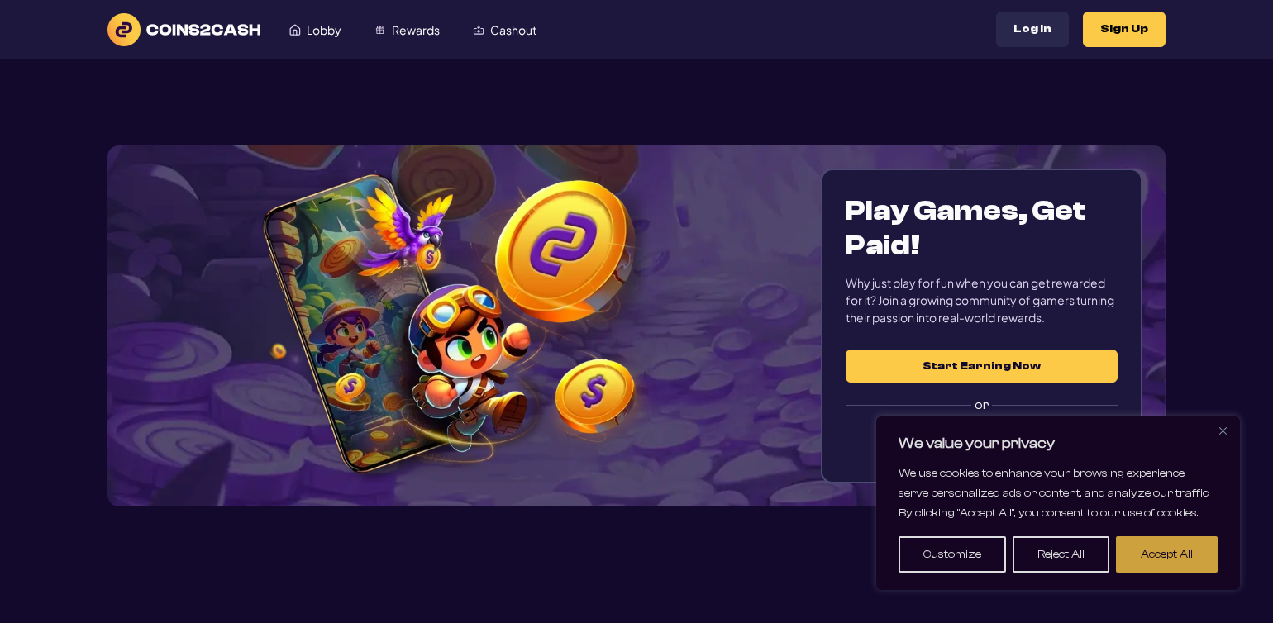
click at [1163, 557] on button "Accept All" at bounding box center [1167, 555] width 102 height 36
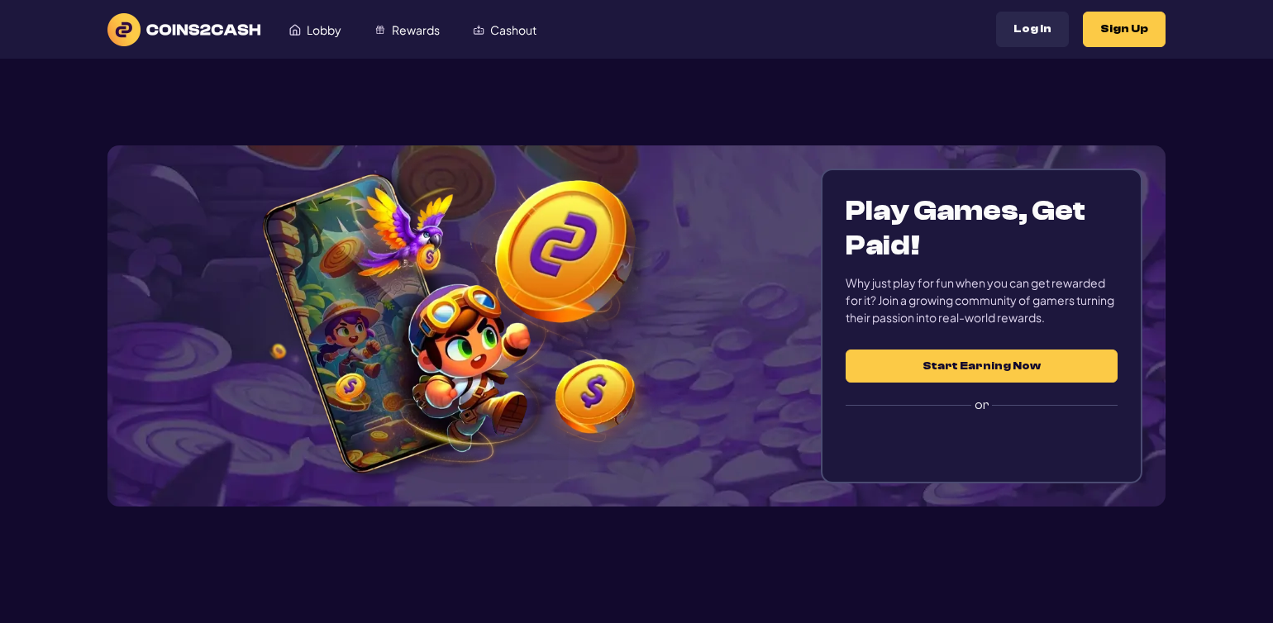
click at [1054, 432] on div "Sign in with Google. Opens in new tab" at bounding box center [982, 444] width 272 height 36
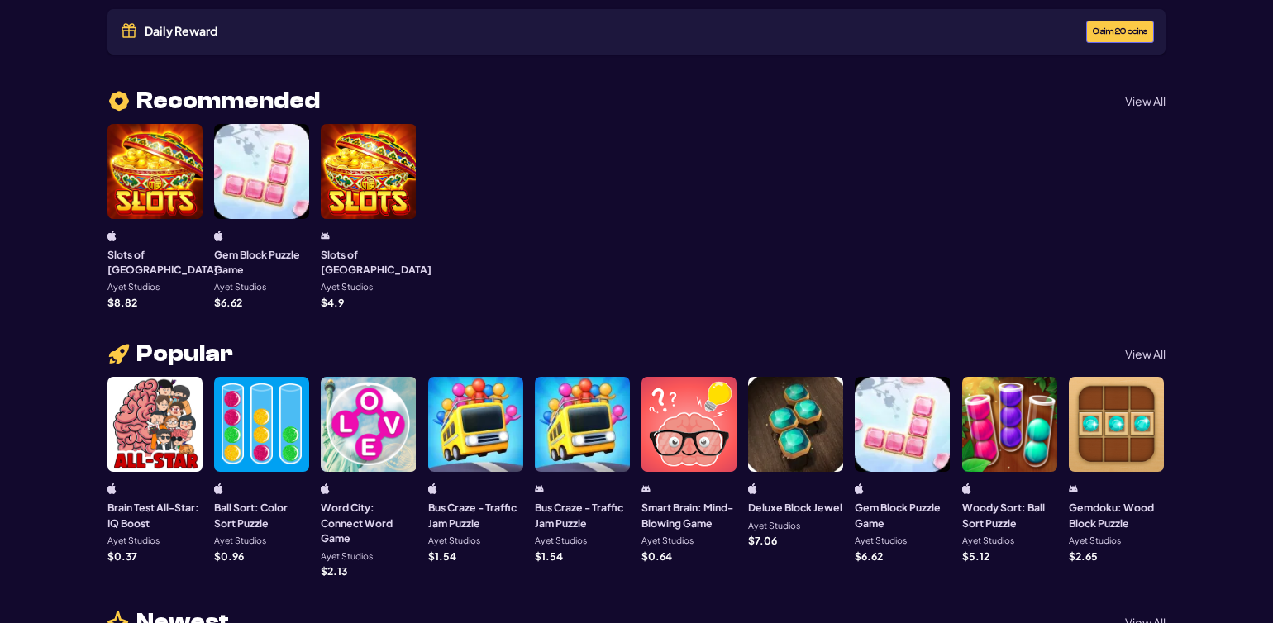
scroll to position [99, 0]
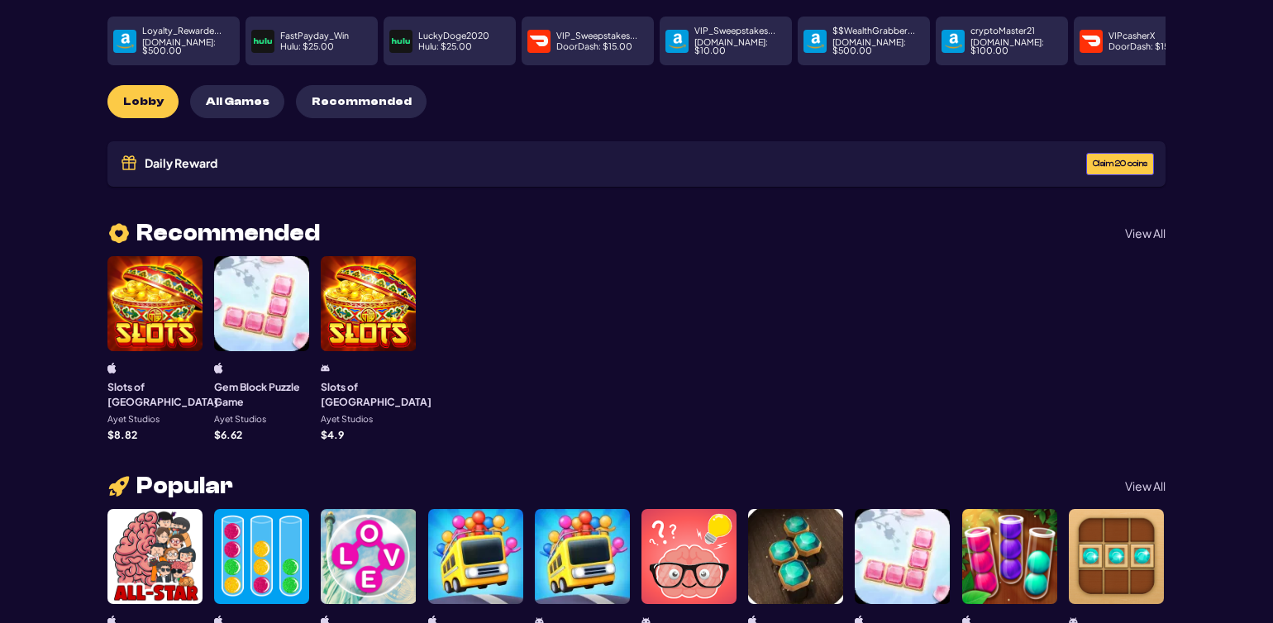
click at [1119, 160] on span "Claim 20 coins" at bounding box center [1120, 164] width 55 height 9
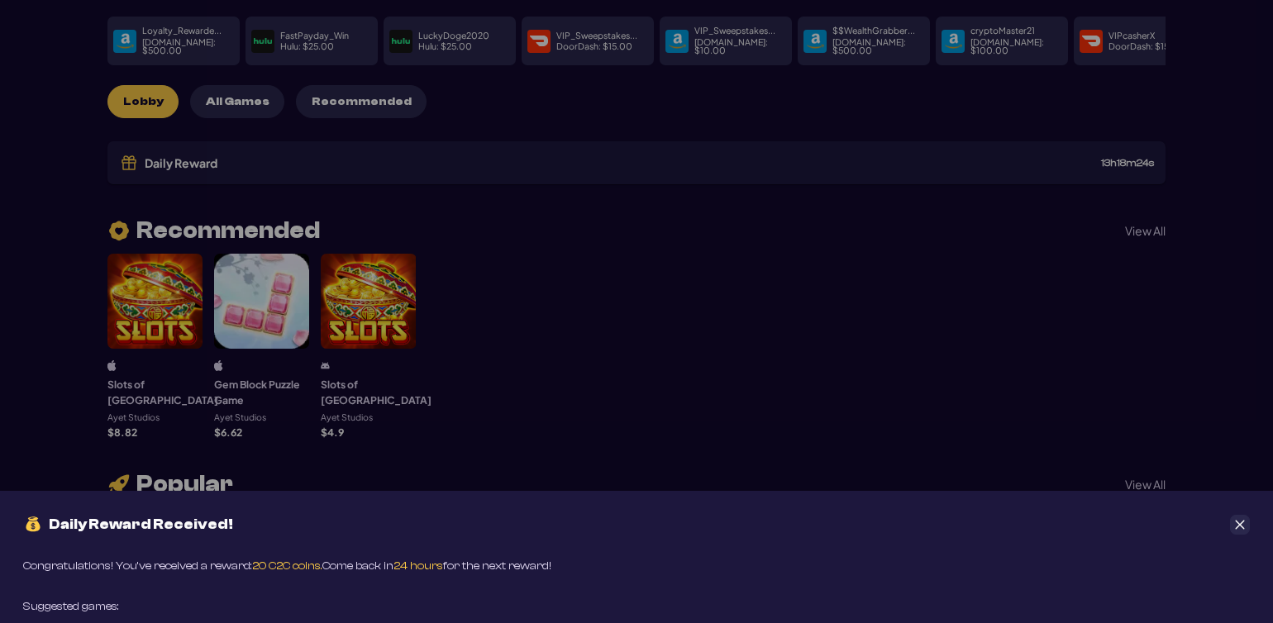
click at [1236, 523] on icon "Close" at bounding box center [1240, 525] width 12 height 12
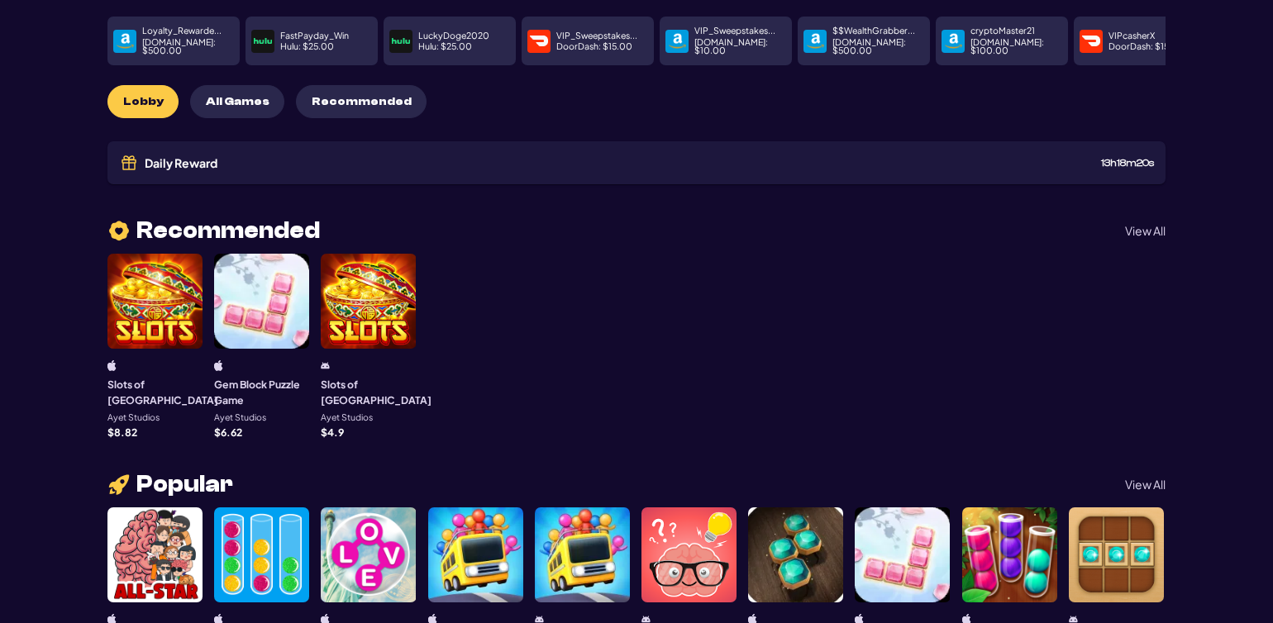
scroll to position [0, 0]
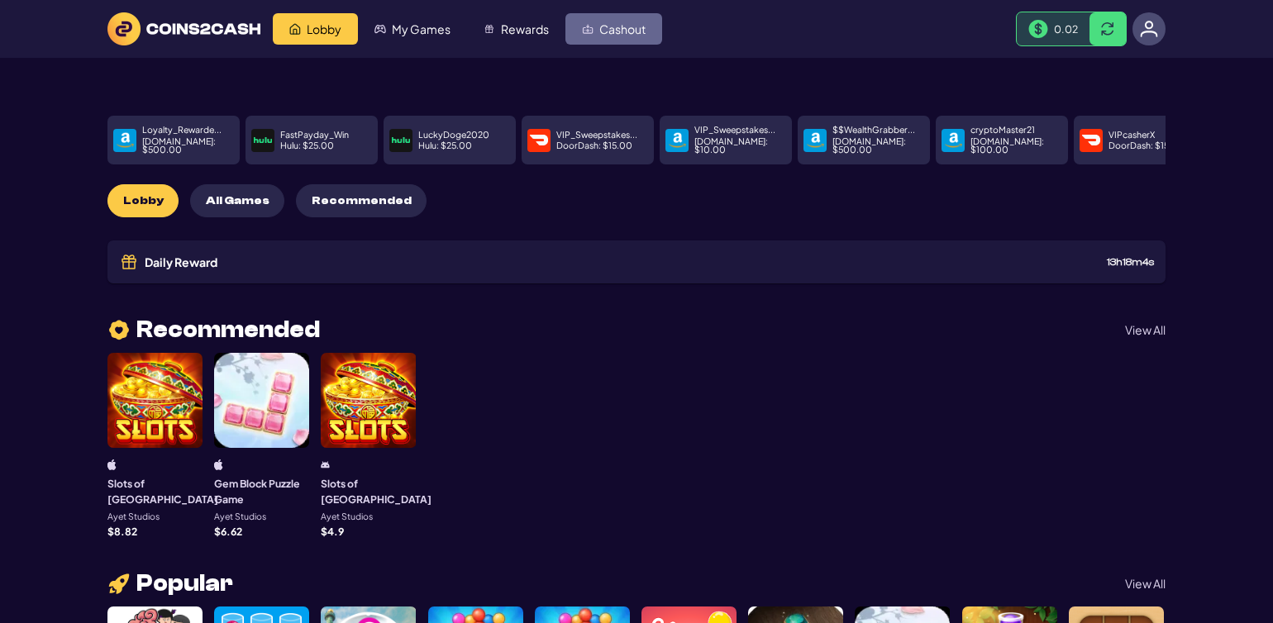
click at [602, 23] on span "Cashout" at bounding box center [622, 29] width 46 height 12
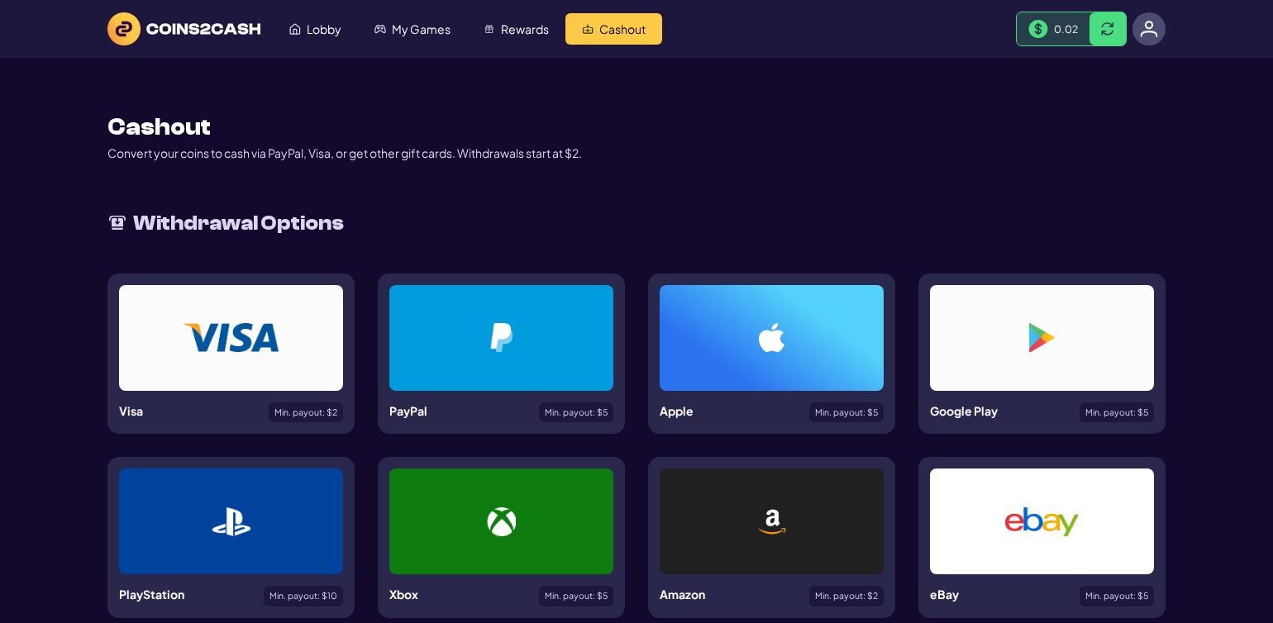
click at [239, 326] on img at bounding box center [231, 337] width 94 height 29
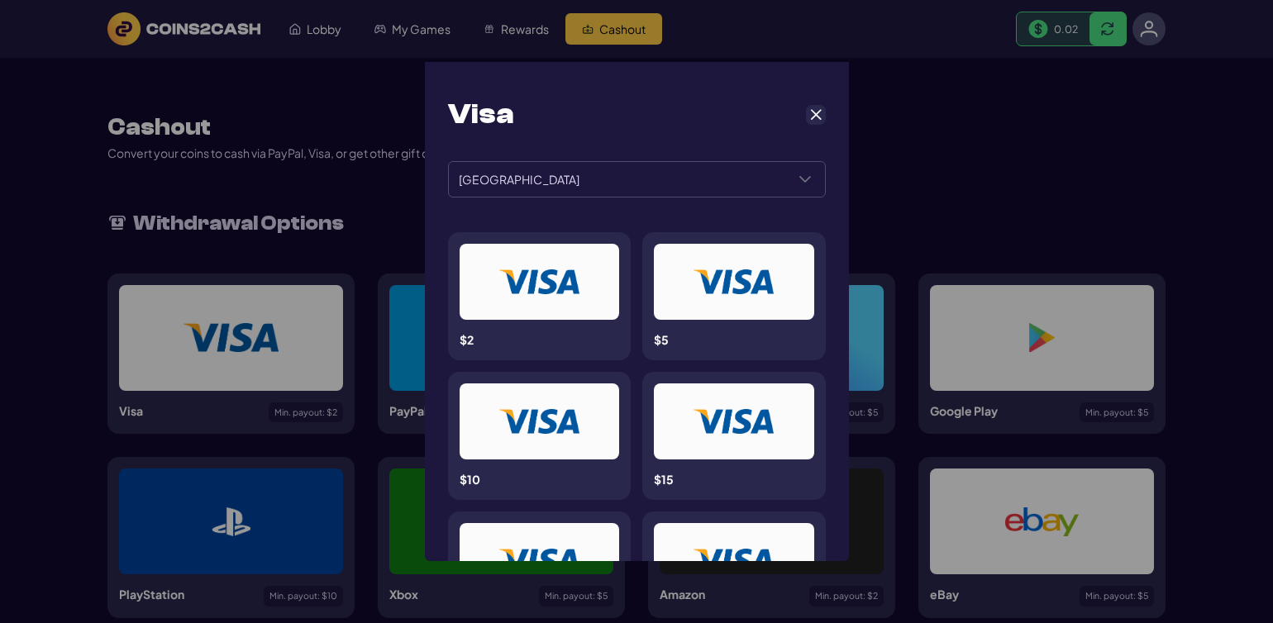
click at [565, 278] on img at bounding box center [539, 281] width 80 height 25
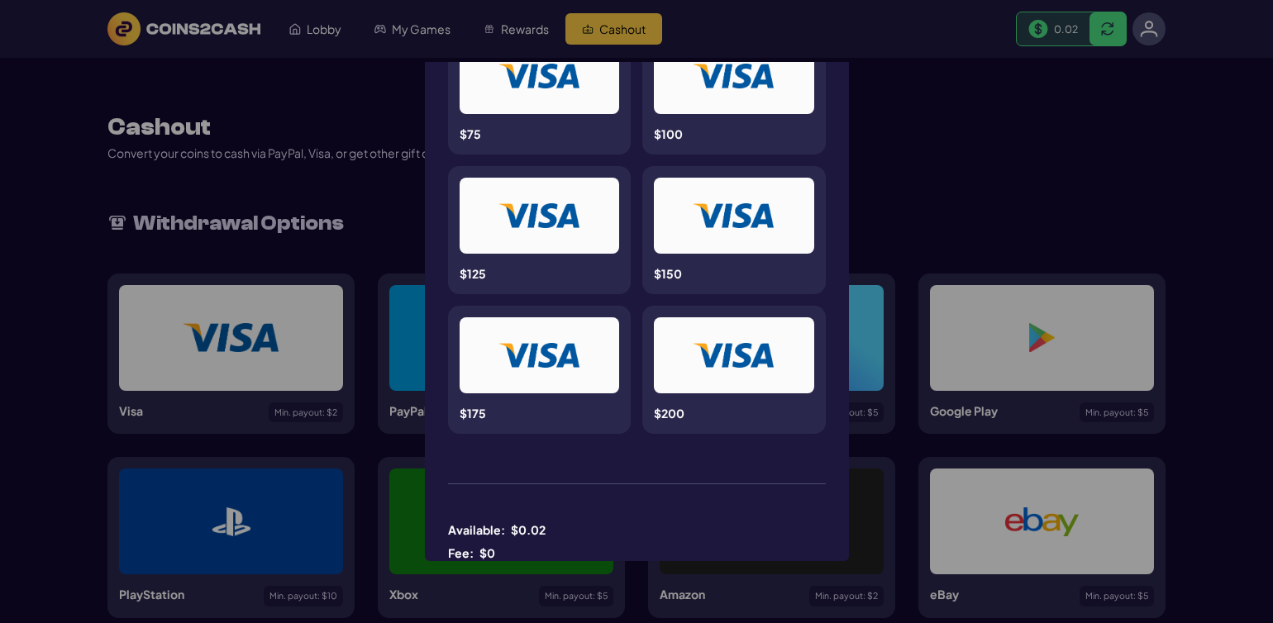
scroll to position [744, 0]
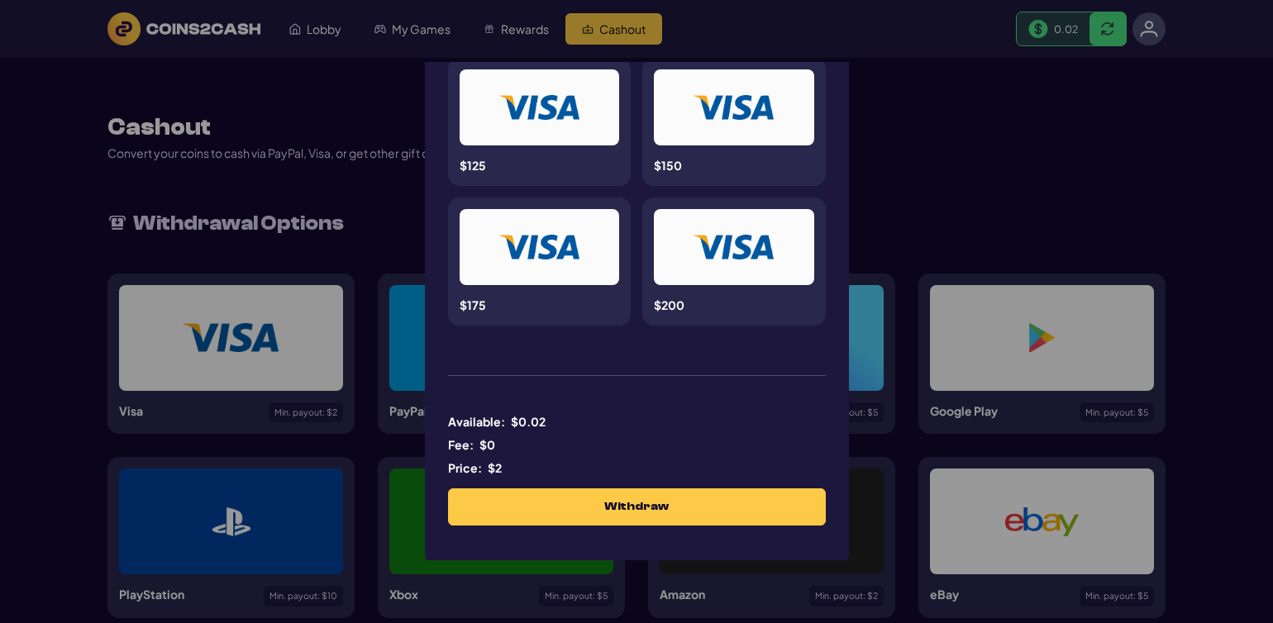
click at [704, 494] on button "Withdraw" at bounding box center [637, 507] width 376 height 36
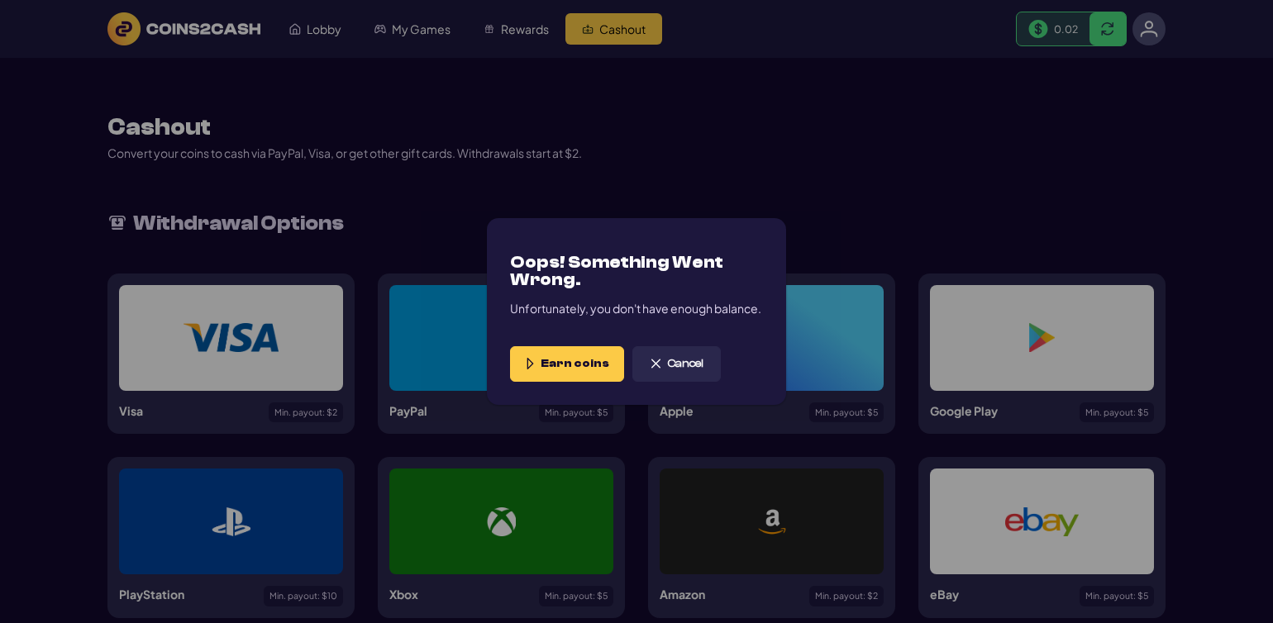
click at [560, 368] on span "Earn coins" at bounding box center [575, 364] width 69 height 14
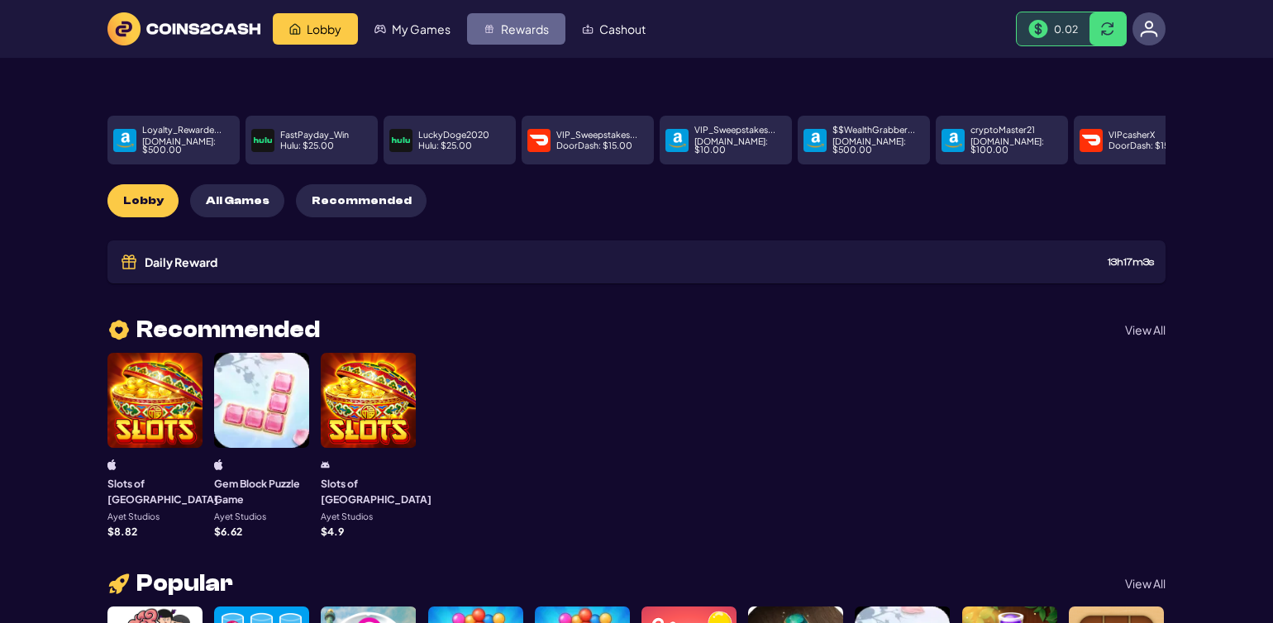
click at [507, 26] on span "Rewards" at bounding box center [525, 29] width 48 height 12
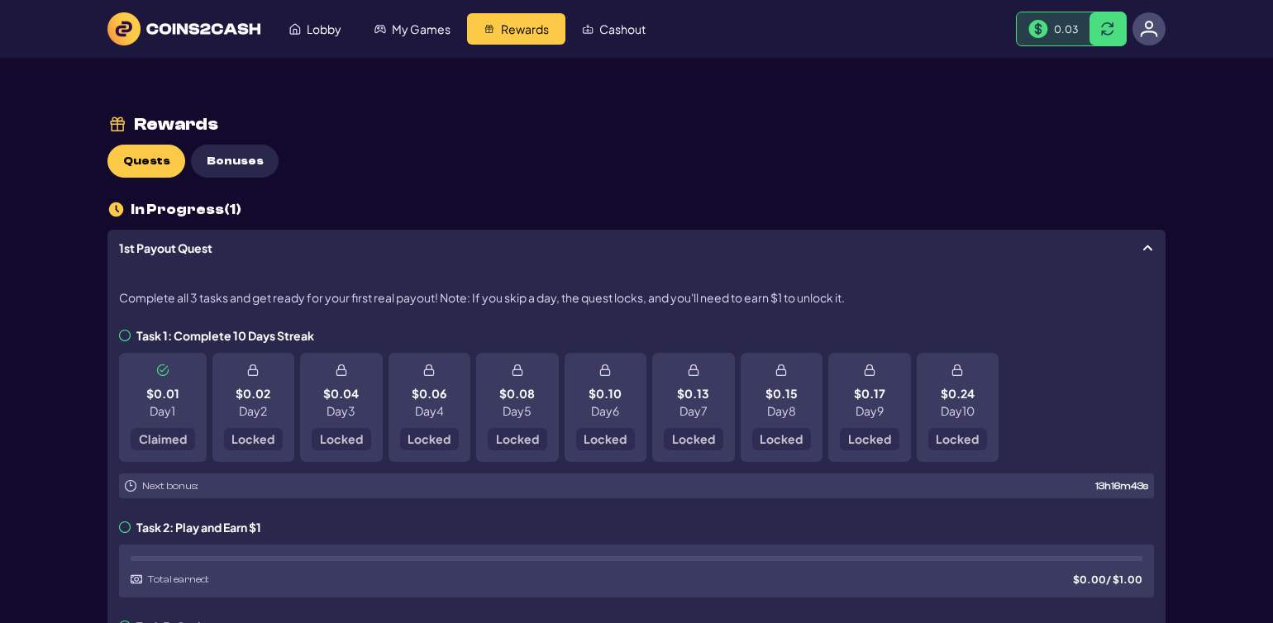
click at [226, 147] on button "Bonuses" at bounding box center [235, 161] width 88 height 33
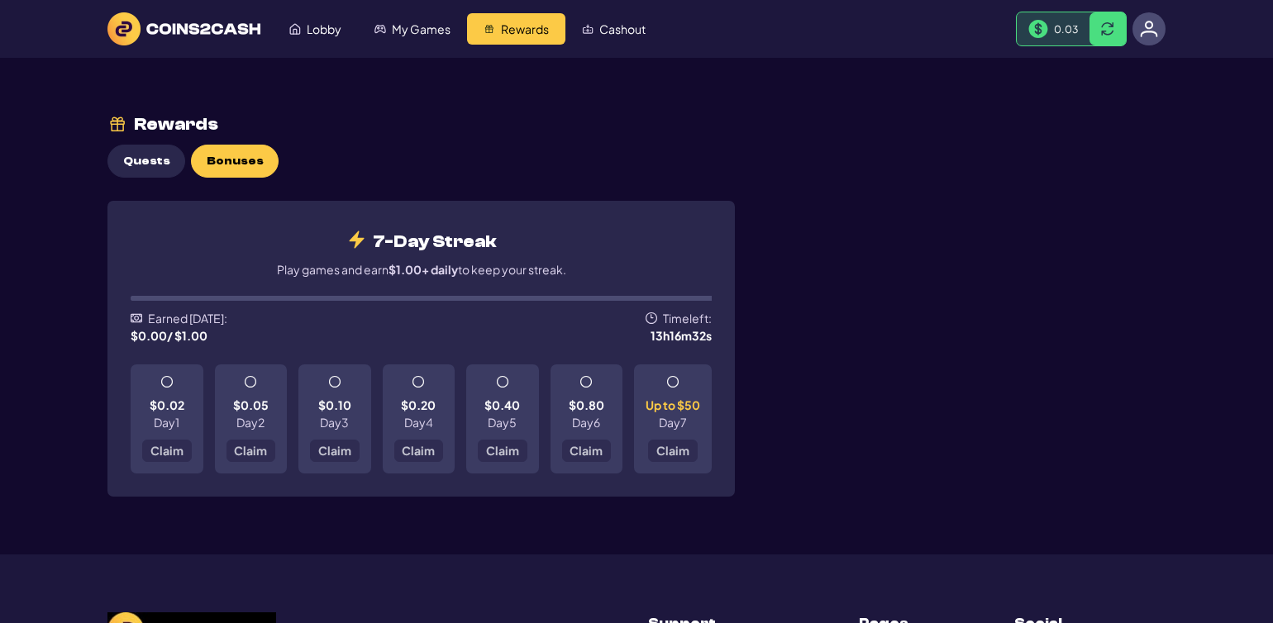
click at [163, 451] on span "Claim" at bounding box center [166, 451] width 33 height 12
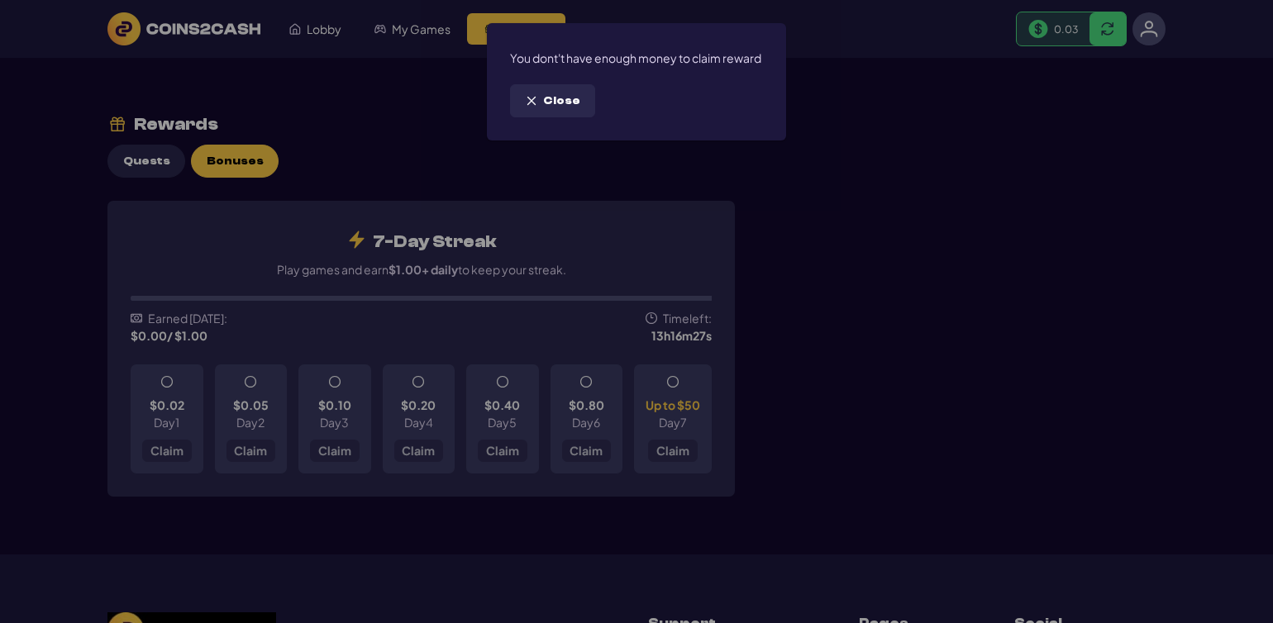
click at [546, 102] on span "Close" at bounding box center [561, 101] width 37 height 14
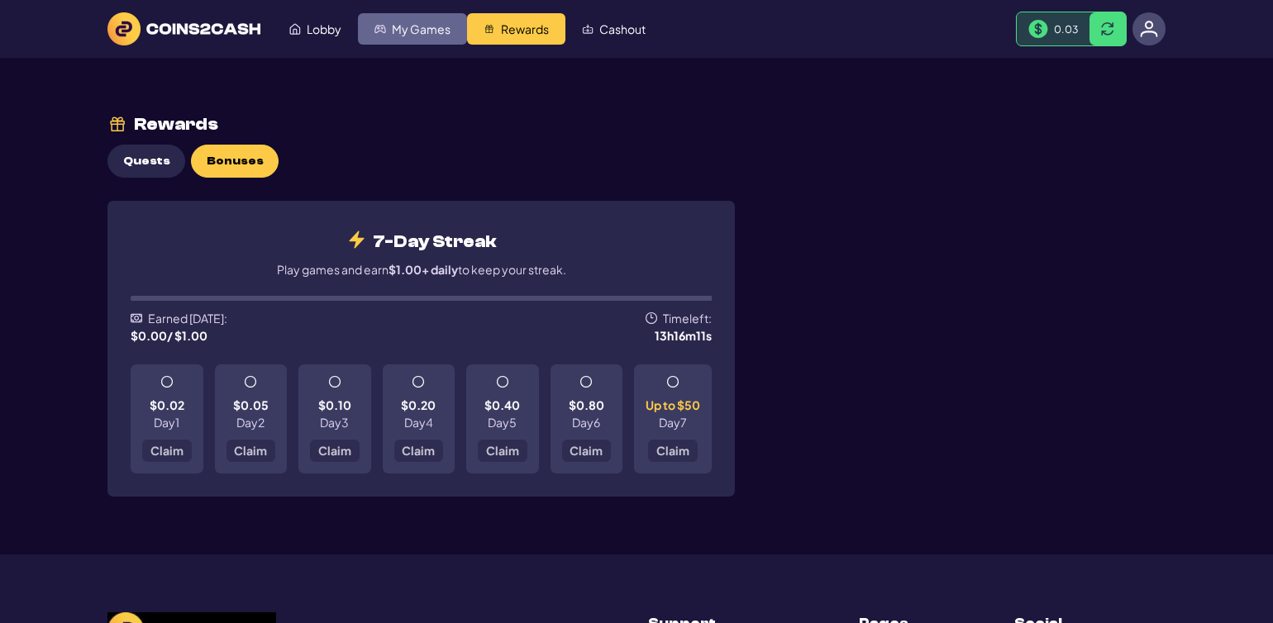
click at [424, 23] on span "My Games" at bounding box center [421, 29] width 59 height 12
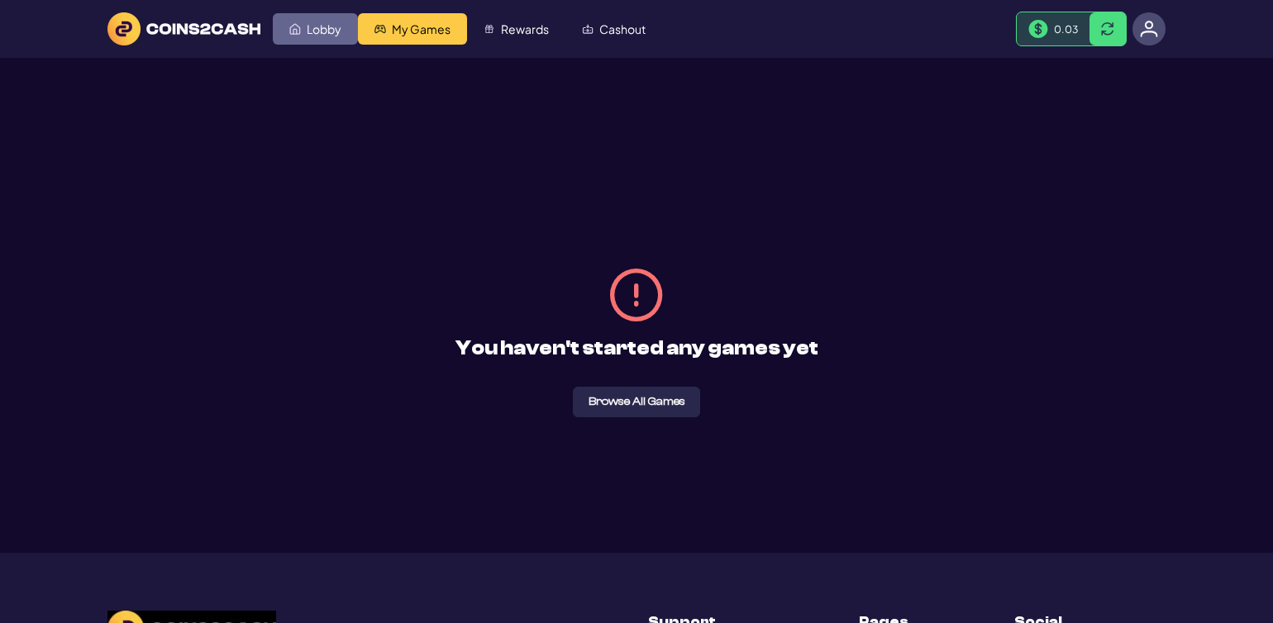
click at [312, 17] on link "Lobby" at bounding box center [315, 28] width 85 height 31
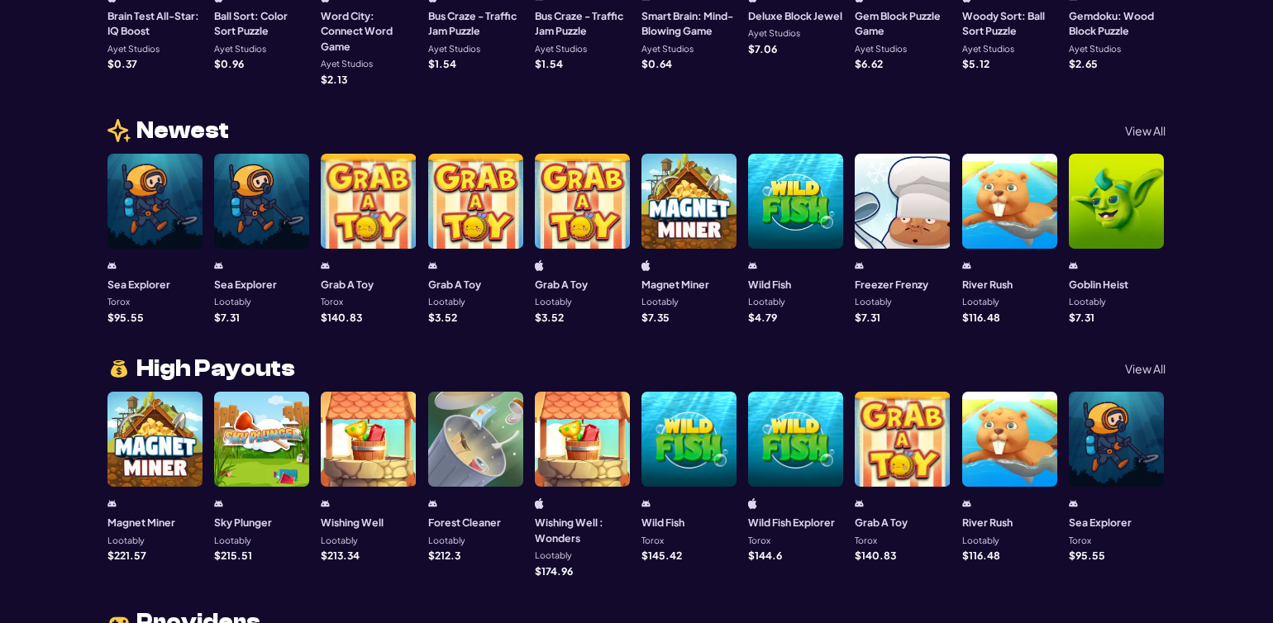
scroll to position [325, 0]
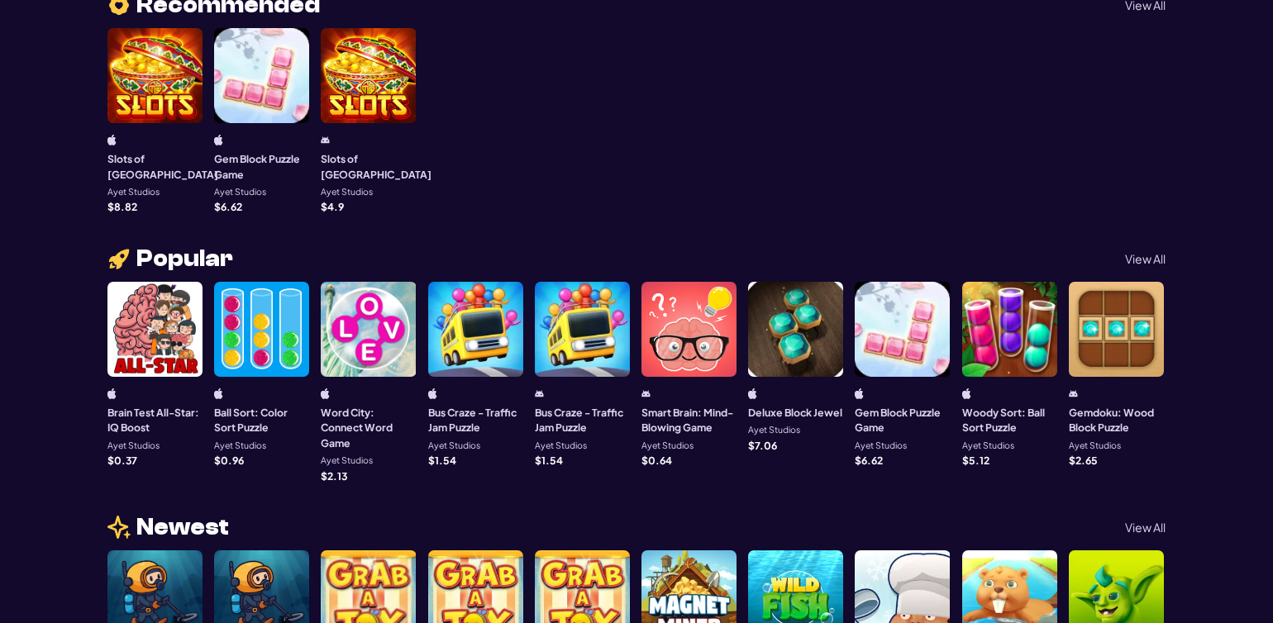
click at [1018, 337] on div at bounding box center [1009, 329] width 95 height 95
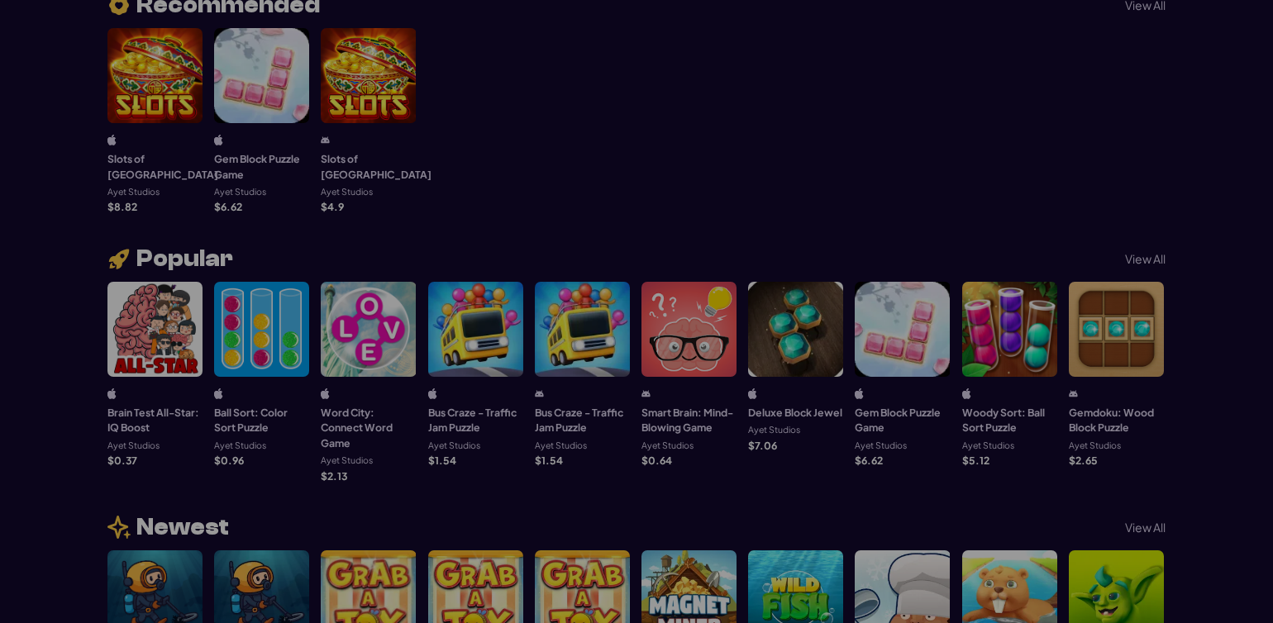
scroll to position [83, 0]
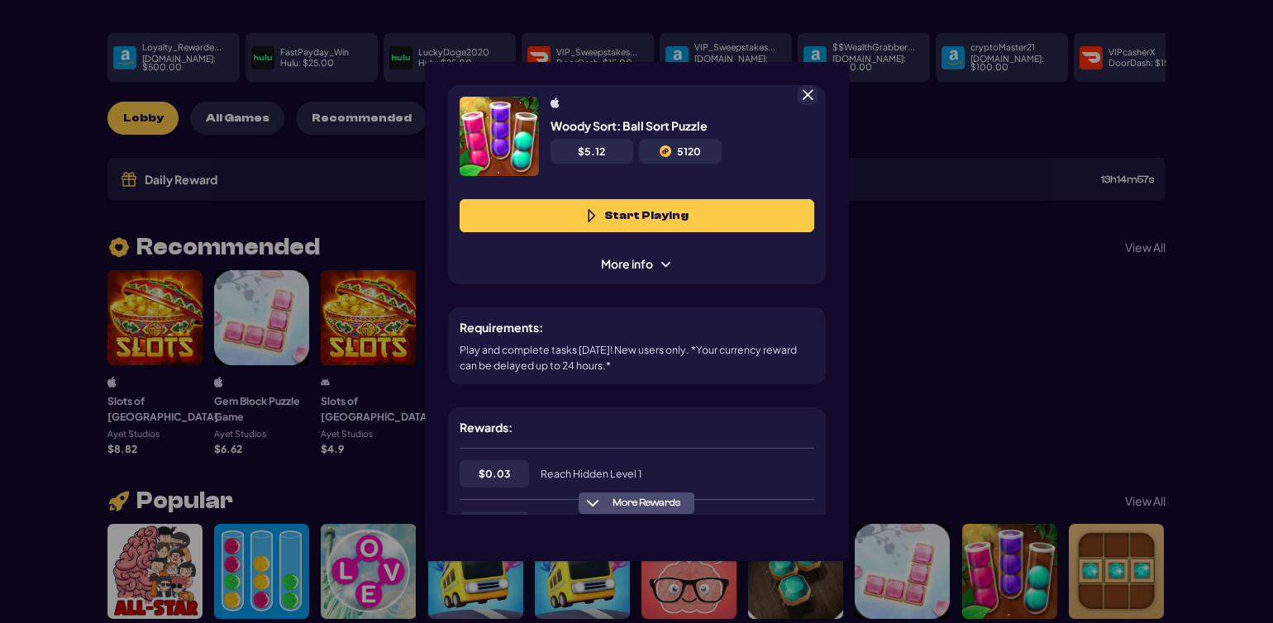
click at [719, 204] on button "Start Playing" at bounding box center [637, 215] width 355 height 33
click at [713, 214] on button "Start Playing" at bounding box center [637, 215] width 355 height 33
click at [799, 90] on div at bounding box center [808, 95] width 20 height 20
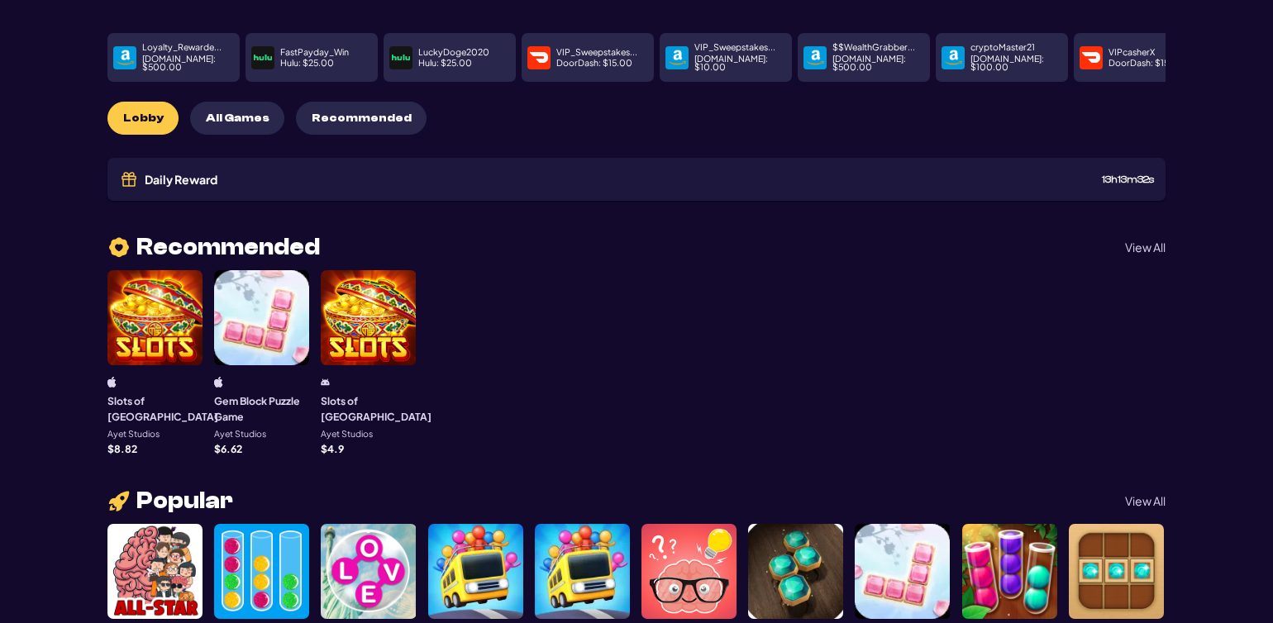
click at [238, 298] on div at bounding box center [261, 317] width 95 height 95
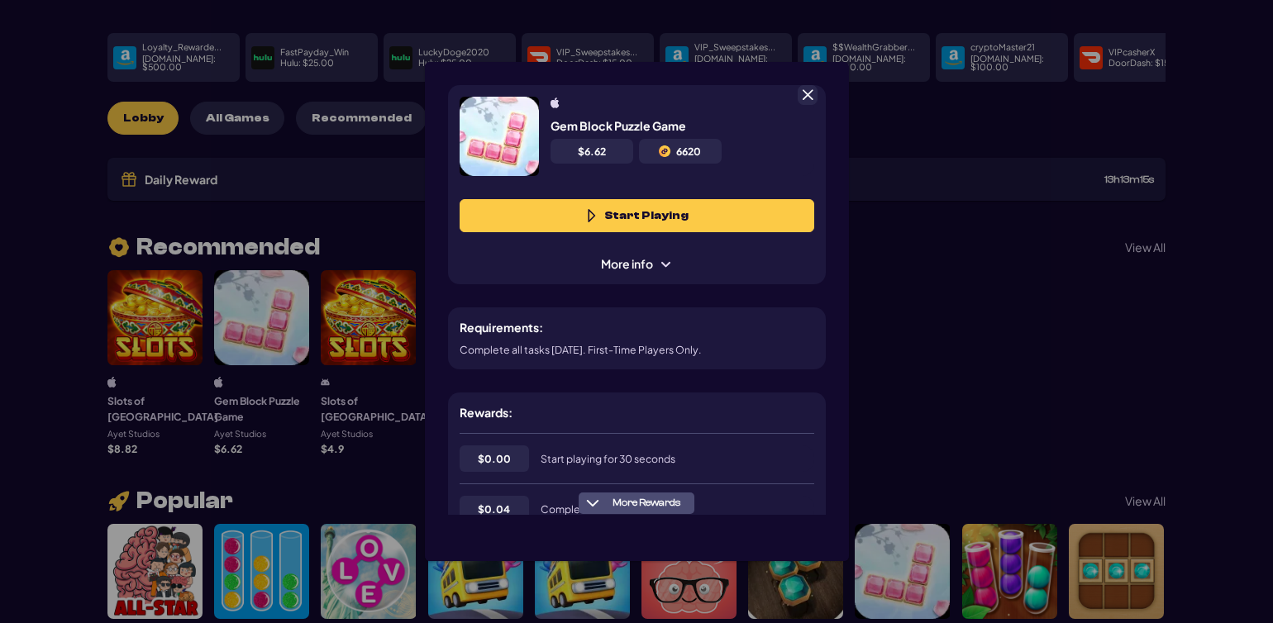
click at [599, 227] on button "Start Playing" at bounding box center [637, 215] width 355 height 33
click at [651, 494] on button "More Rewards" at bounding box center [637, 503] width 116 height 21
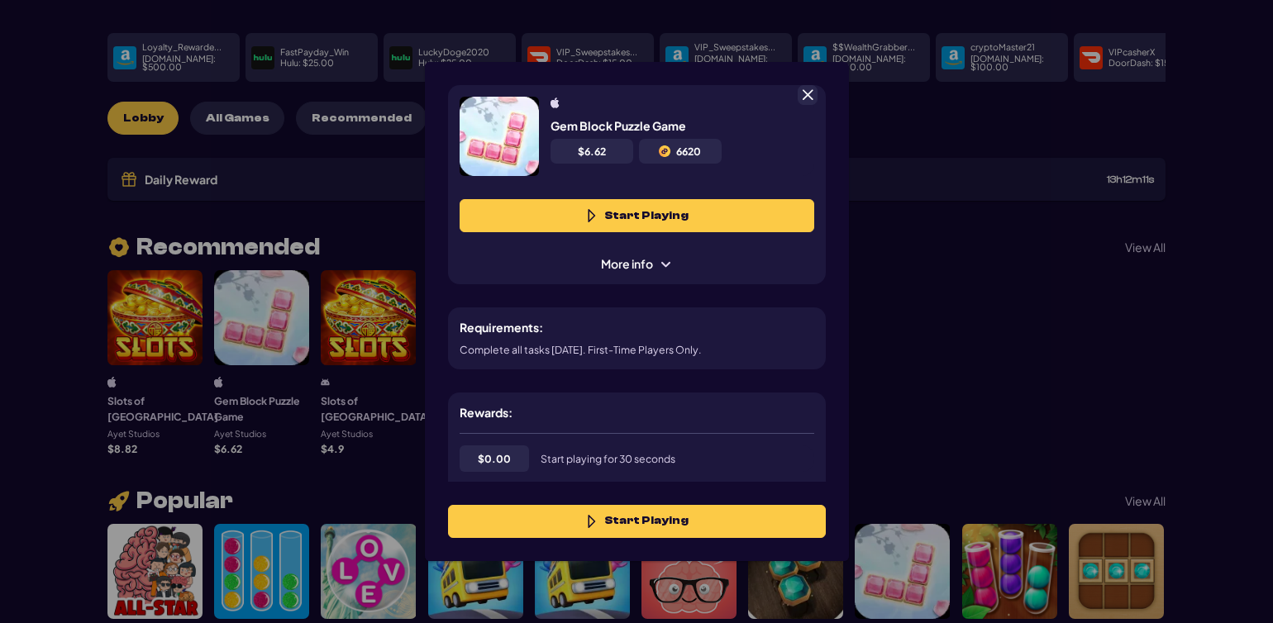
scroll to position [425, 0]
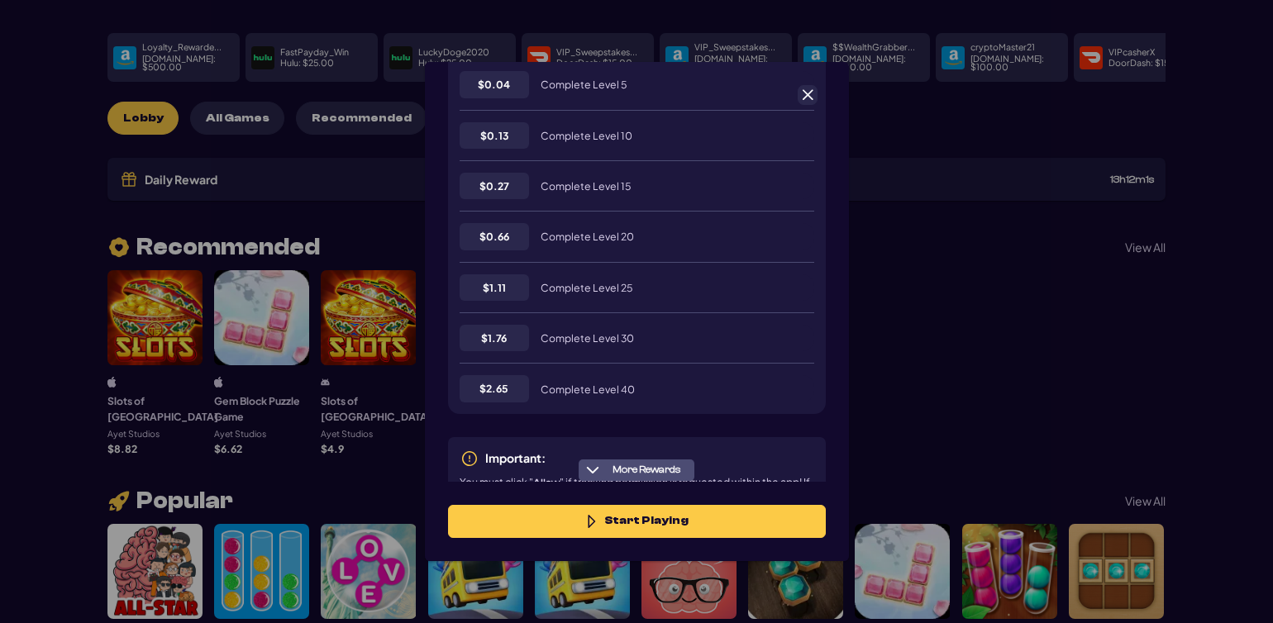
click at [605, 396] on span "Complete Level 40" at bounding box center [588, 389] width 94 height 13
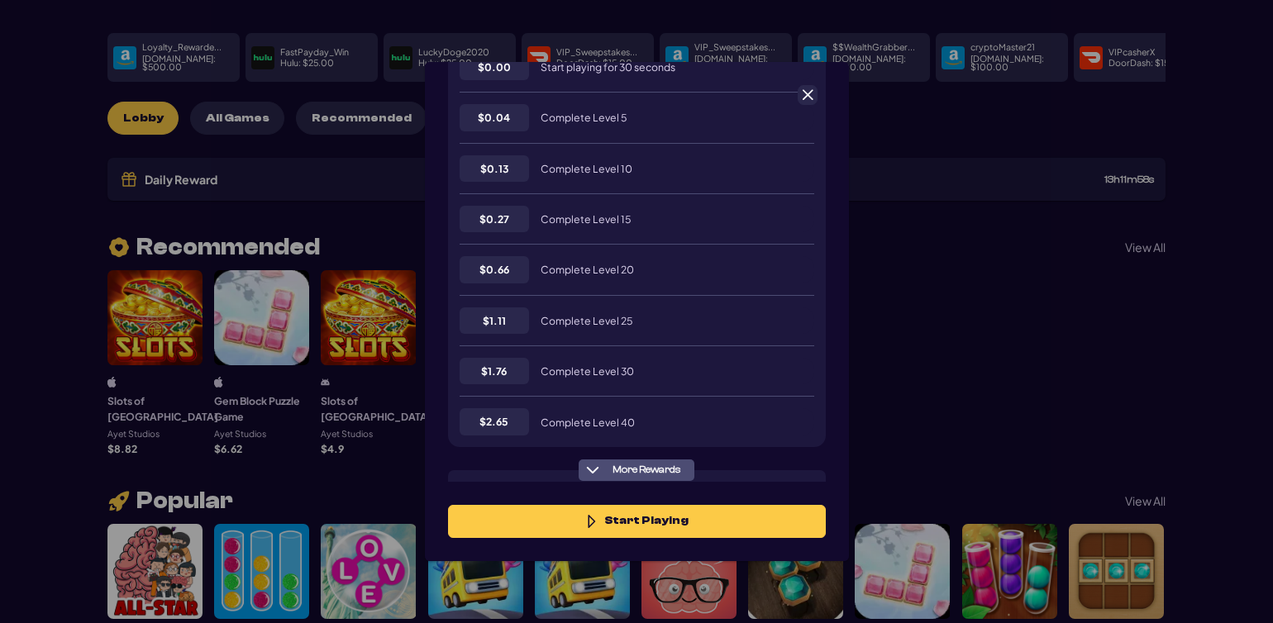
click at [605, 518] on button "Start Playing" at bounding box center [637, 521] width 378 height 33
click at [800, 99] on span at bounding box center [807, 95] width 15 height 15
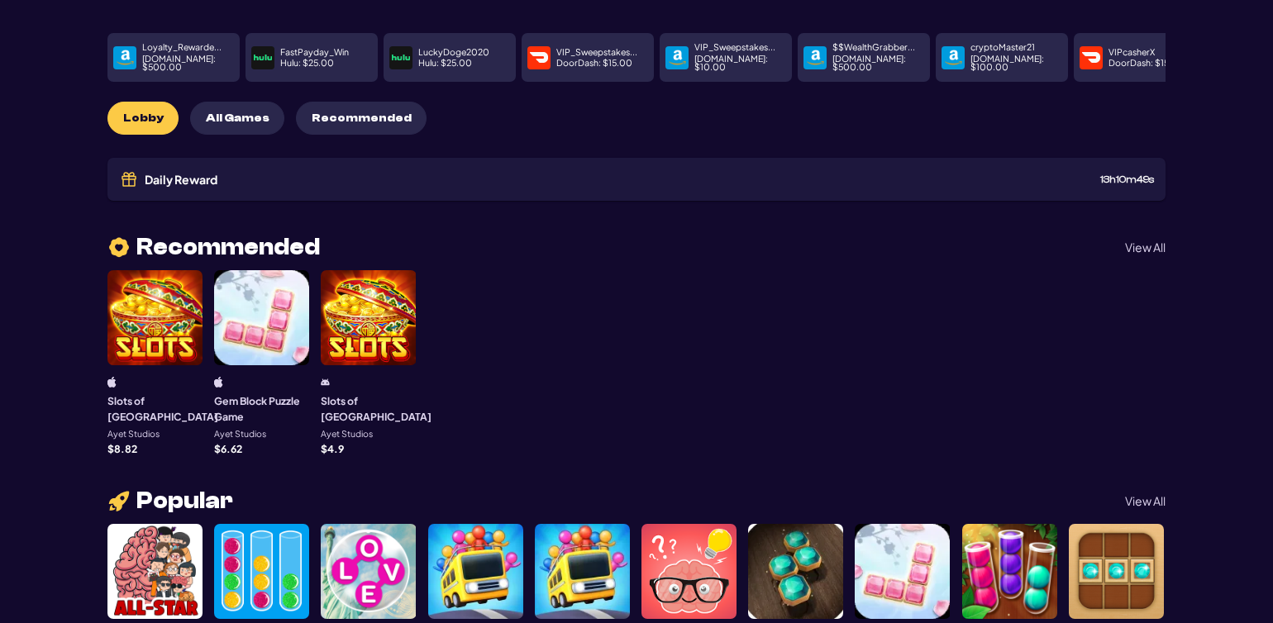
scroll to position [0, 0]
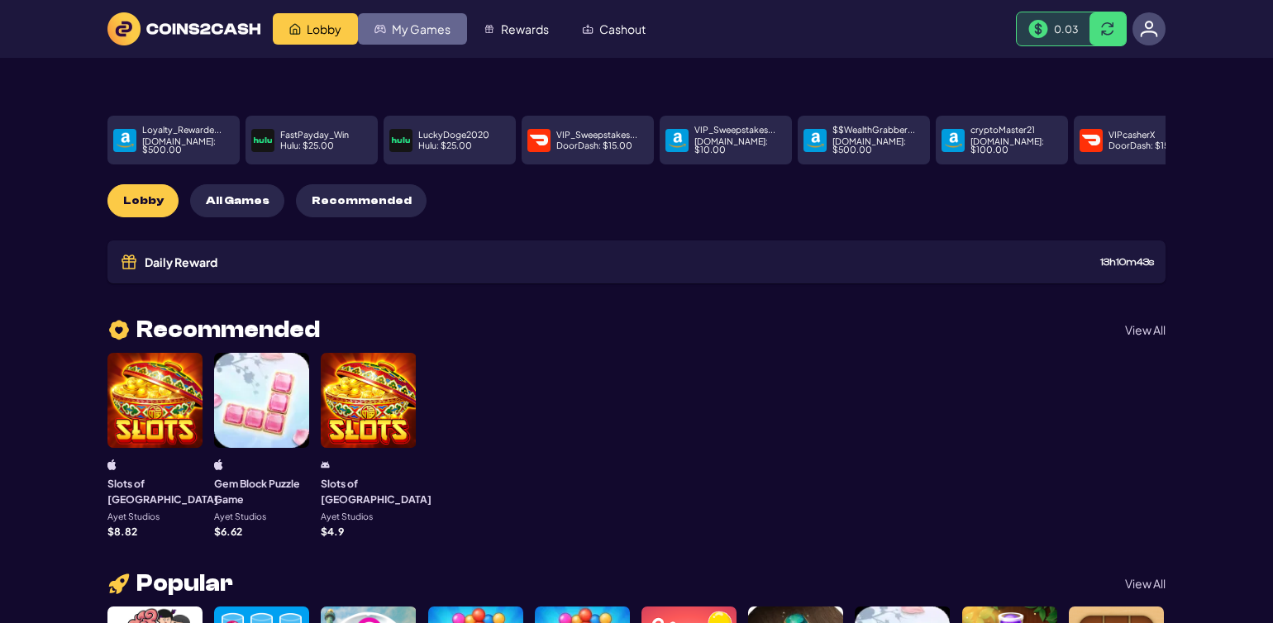
click at [409, 31] on span "My Games" at bounding box center [421, 29] width 59 height 12
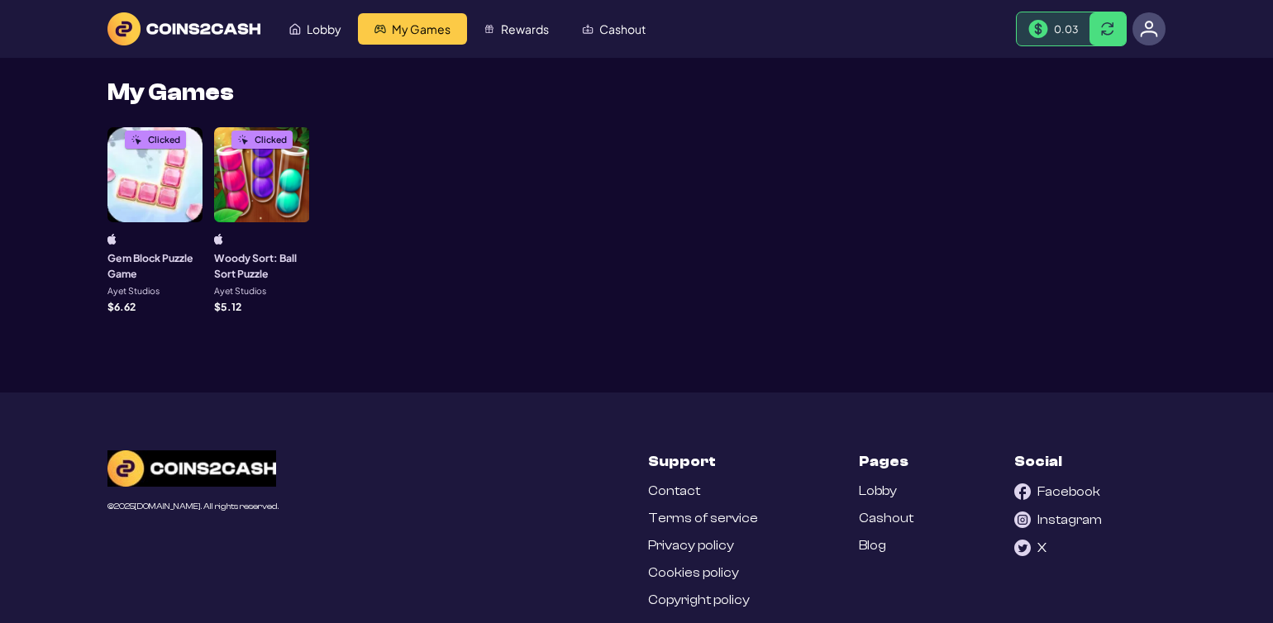
click at [236, 169] on div "Clicked" at bounding box center [261, 174] width 95 height 95
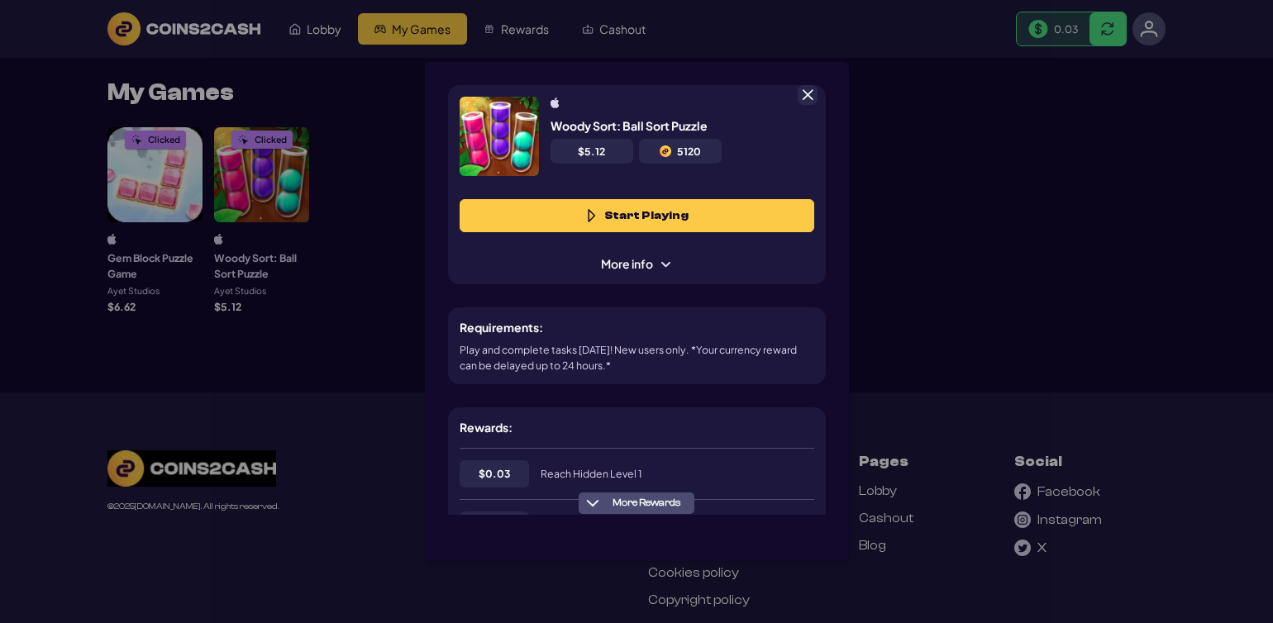
click at [630, 499] on span "More Rewards" at bounding box center [646, 503] width 81 height 12
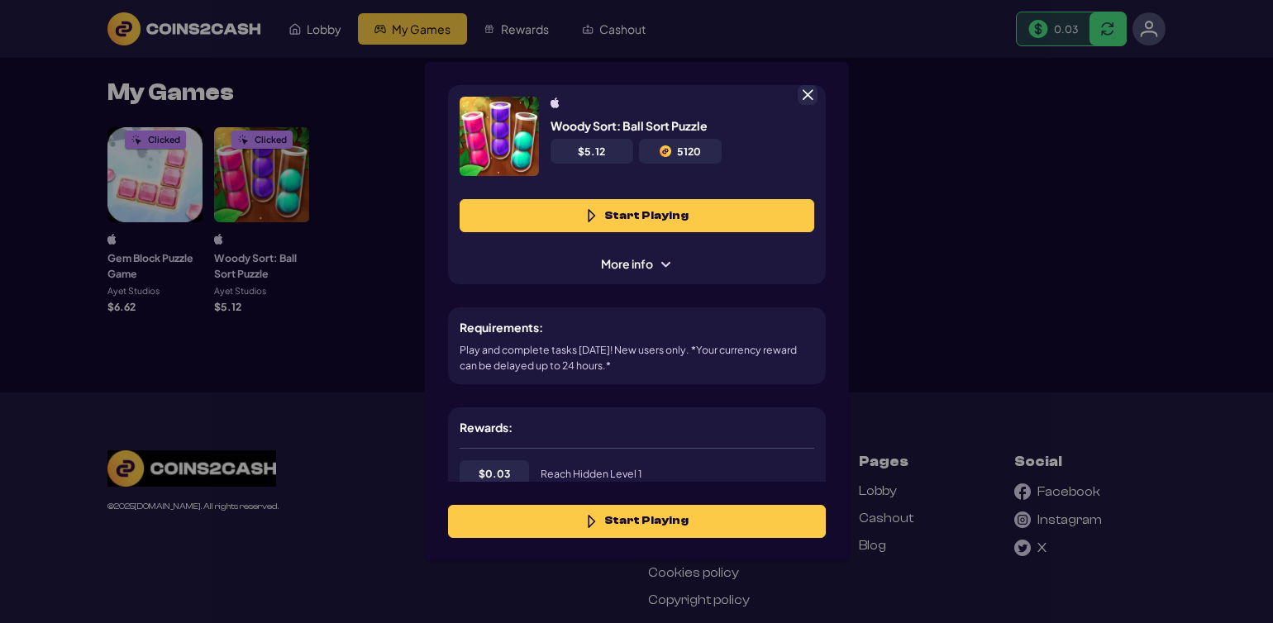
scroll to position [339, 0]
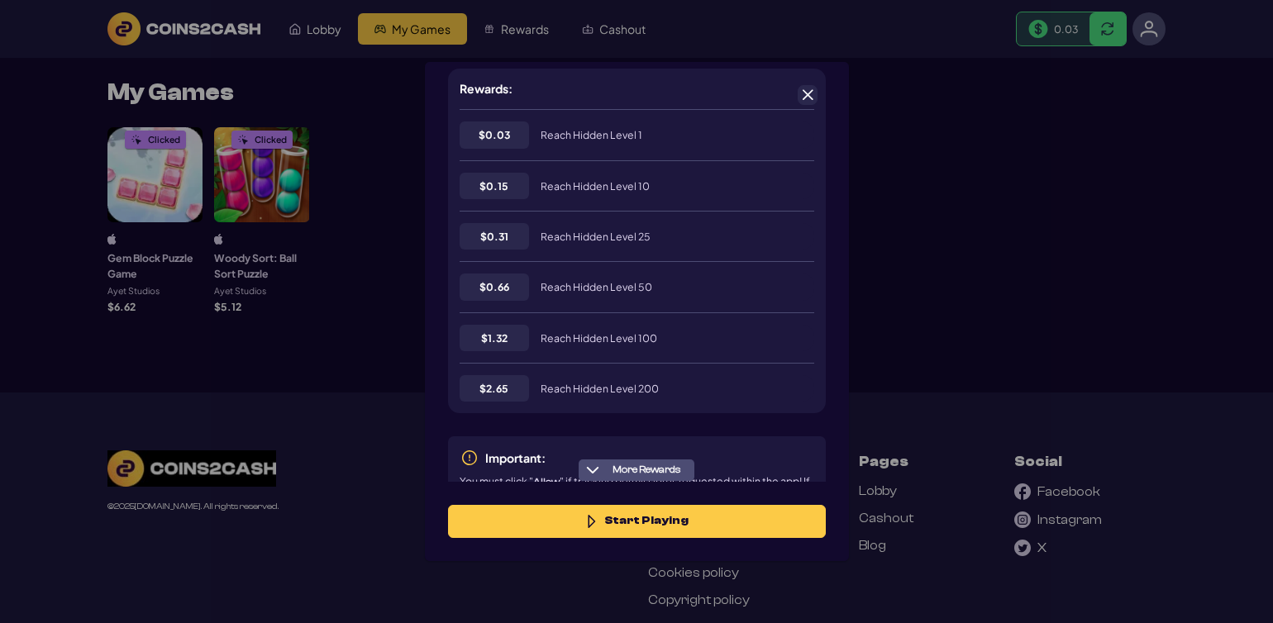
click at [625, 529] on button "Start Playing" at bounding box center [637, 521] width 378 height 33
